Goal: Check status: Check status

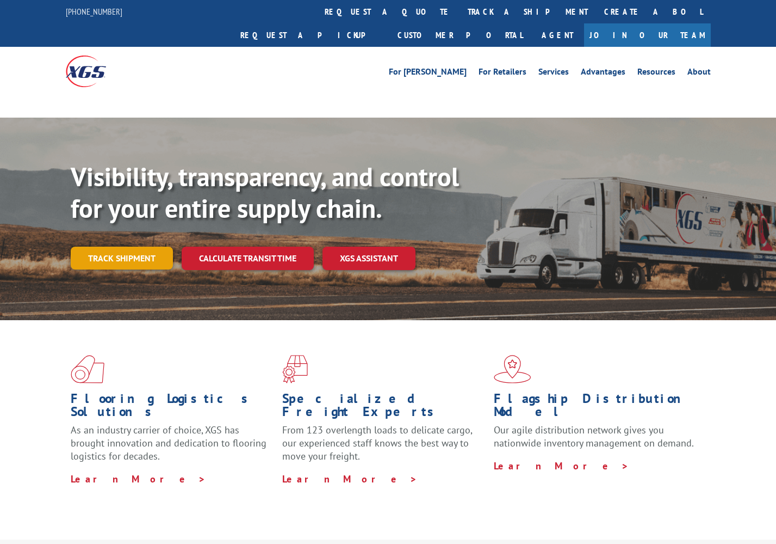
click at [134, 246] on link "Track shipment" at bounding box center [122, 257] width 102 height 23
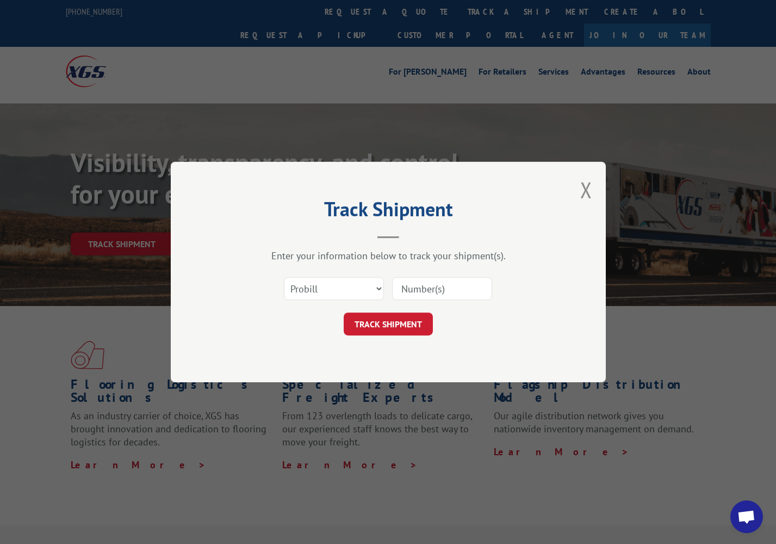
select select "bol"
click at [404, 288] on input at bounding box center [442, 288] width 100 height 23
paste input "243286"
type input "243286"
click at [387, 326] on button "TRACK SHIPMENT" at bounding box center [388, 323] width 89 height 23
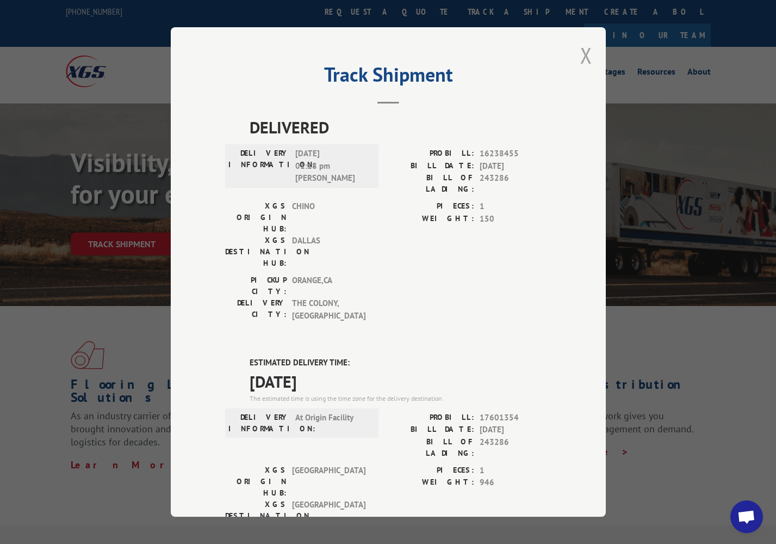
click at [584, 55] on button "Close modal" at bounding box center [587, 55] width 12 height 29
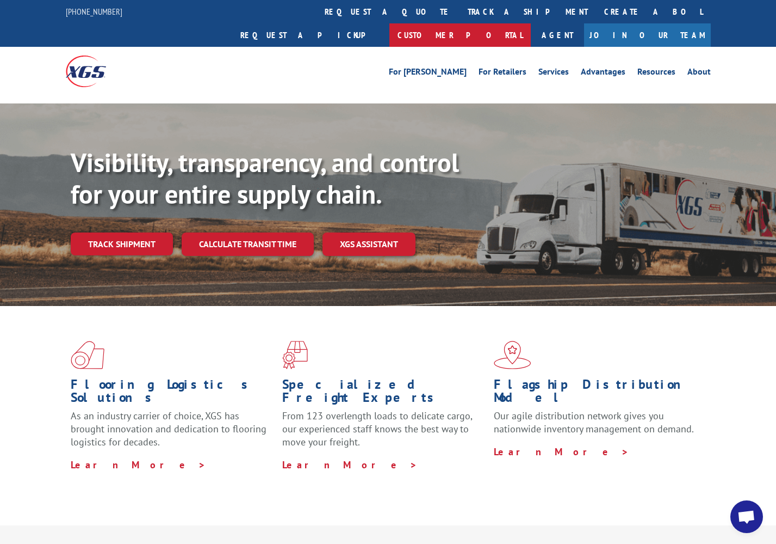
click at [531, 23] on link "Customer Portal" at bounding box center [460, 34] width 141 height 23
